Goal: Transaction & Acquisition: Obtain resource

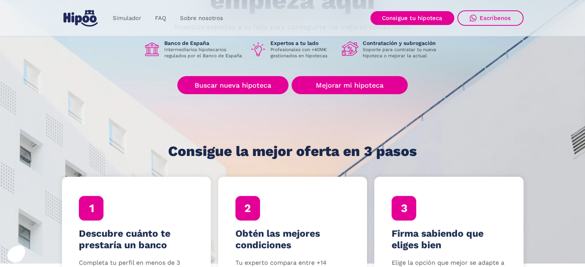
scroll to position [112, 0]
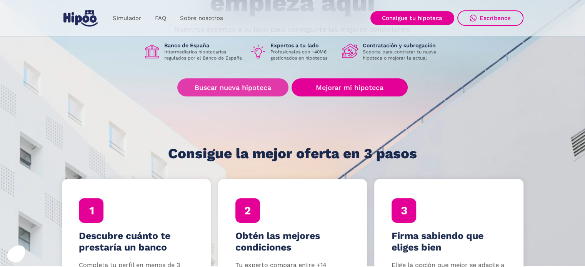
click at [223, 90] on link "Buscar nueva hipoteca" at bounding box center [232, 87] width 111 height 18
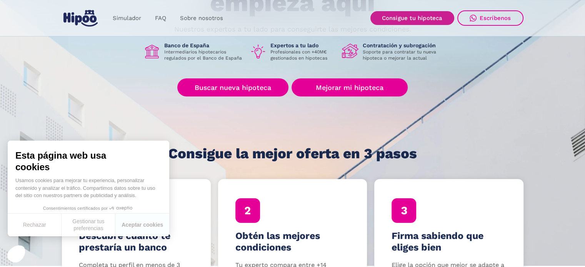
click at [429, 24] on link "Consigue tu hipoteca" at bounding box center [412, 18] width 84 height 14
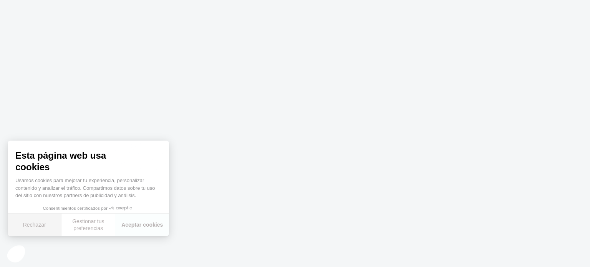
click at [46, 221] on button "Rechazar" at bounding box center [35, 225] width 54 height 23
